Goal: Check status: Check status

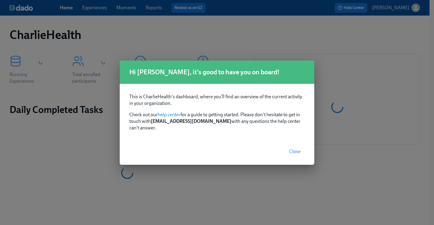
click at [293, 149] on span "Close" at bounding box center [294, 152] width 11 height 6
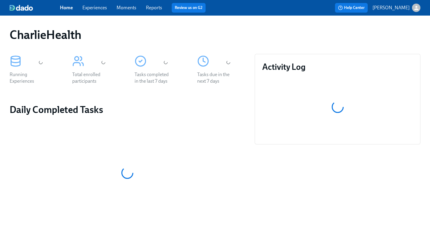
click at [92, 6] on link "Experiences" at bounding box center [94, 8] width 25 height 6
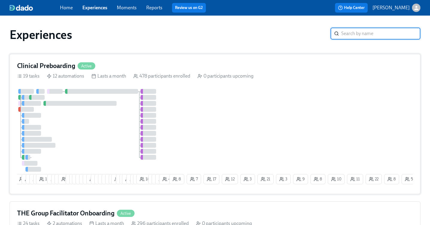
click at [273, 77] on div "19 tasks 12 automations Lasts a month 478 participants enrolled 0 participants …" at bounding box center [215, 76] width 396 height 7
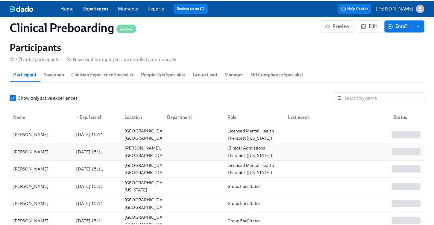
scroll to position [655, 0]
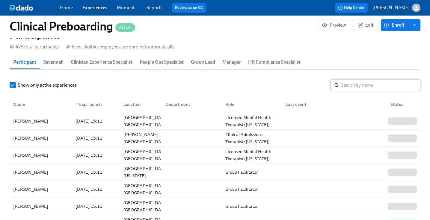
click at [354, 87] on input "search" at bounding box center [380, 85] width 79 height 12
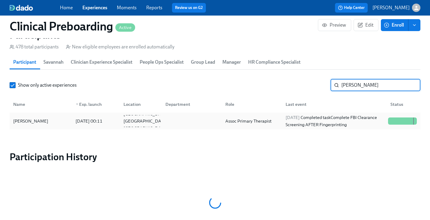
type input "[PERSON_NAME]"
click at [43, 122] on div "[PERSON_NAME]" at bounding box center [31, 121] width 40 height 7
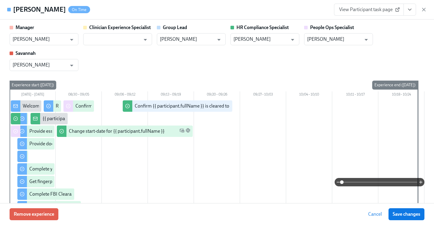
click at [410, 10] on icon "View task page" at bounding box center [410, 10] width 6 height 6
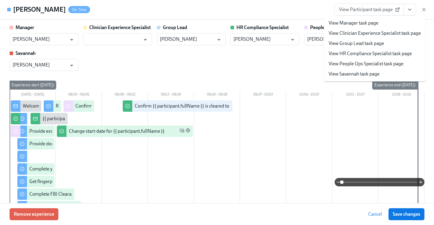
click at [364, 52] on link "View HR Compliance Specialist task page" at bounding box center [370, 53] width 83 height 7
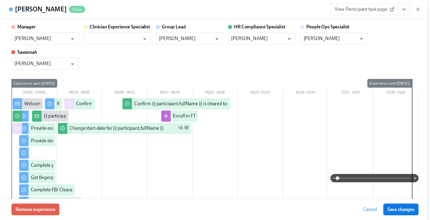
scroll to position [0, 7343]
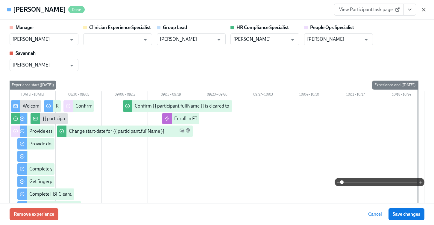
click at [425, 10] on icon "button" at bounding box center [424, 10] width 6 height 6
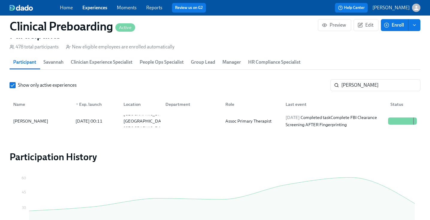
scroll to position [0, 7338]
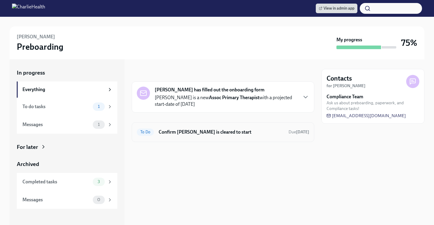
click at [236, 134] on h6 "Confirm [PERSON_NAME] is cleared to start" at bounding box center [221, 132] width 125 height 7
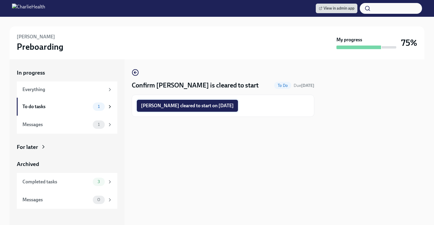
click at [225, 108] on span "Shannon White cleared to start on 09/16/2025" at bounding box center [187, 106] width 93 height 6
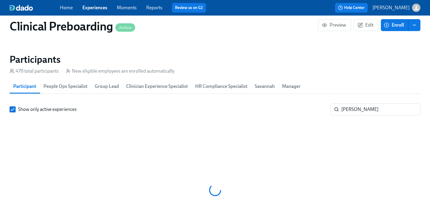
scroll to position [631, 0]
click at [83, 11] on span "Experiences" at bounding box center [94, 7] width 25 height 7
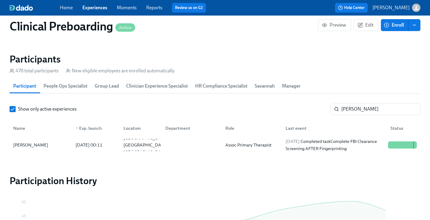
click at [94, 7] on link "Experiences" at bounding box center [94, 8] width 25 height 6
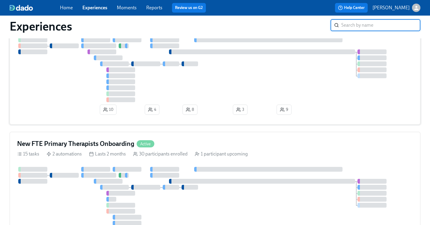
scroll to position [321, 0]
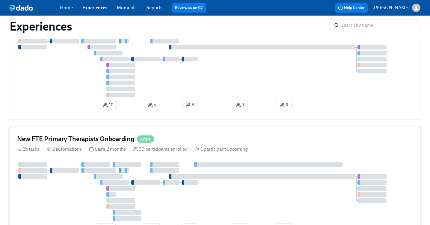
click at [200, 138] on div "New FTE Primary Therapists Onboarding Active" at bounding box center [215, 138] width 396 height 9
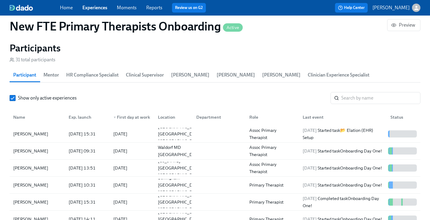
scroll to position [0, 3368]
